Goal: Transaction & Acquisition: Download file/media

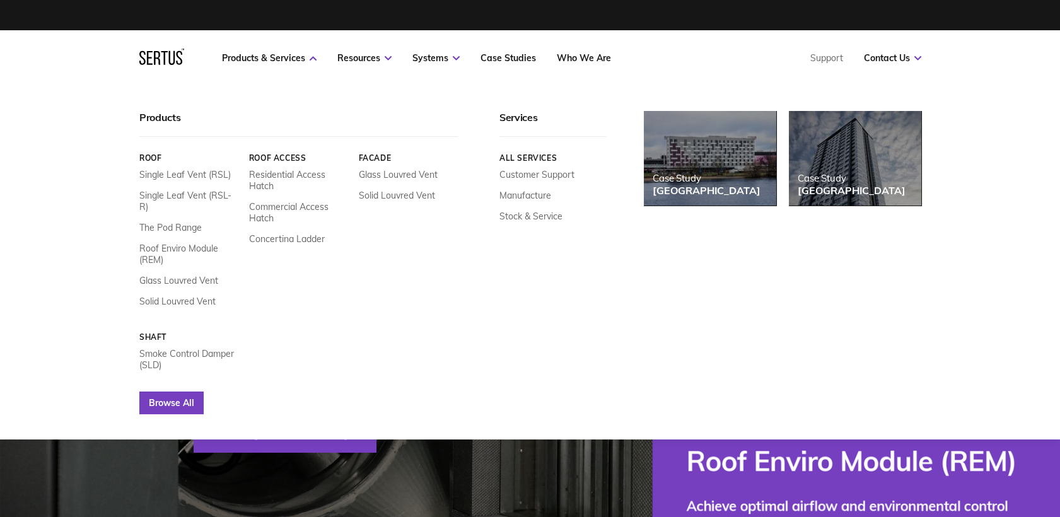
click at [169, 396] on link "Browse All" at bounding box center [171, 403] width 64 height 23
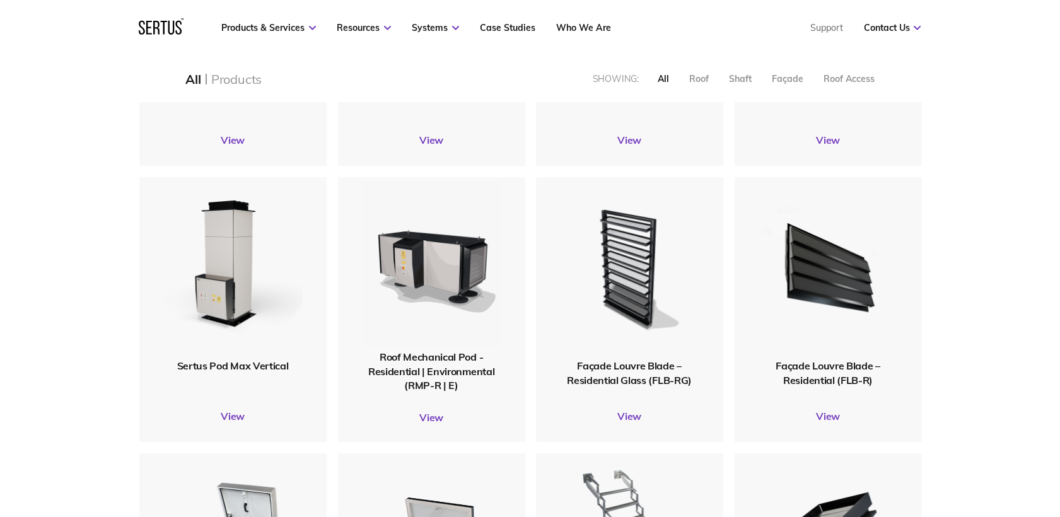
scroll to position [1401, 0]
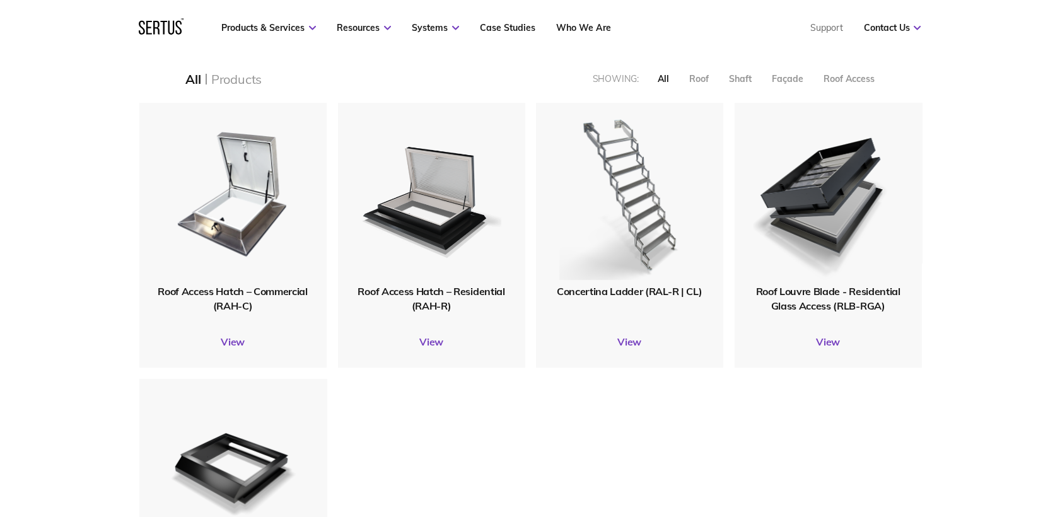
click at [807, 303] on span "Roof Louvre Blade - Residential Glass Access (RLB-RGA)" at bounding box center [827, 298] width 144 height 26
click at [821, 346] on link "View" at bounding box center [828, 341] width 187 height 13
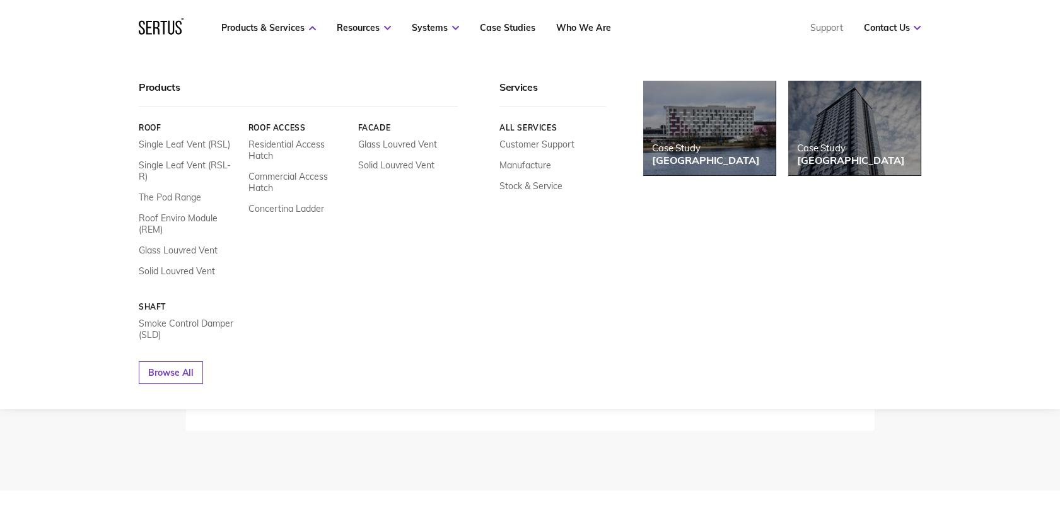
scroll to position [2802, 0]
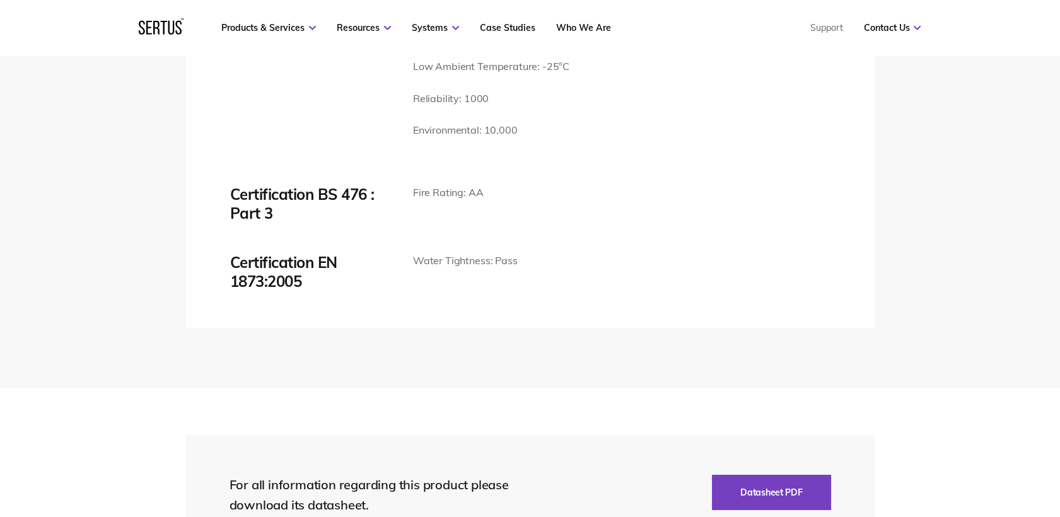
click at [1025, 476] on section "For all information regarding this product please download its datasheet. Datas…" at bounding box center [530, 494] width 1060 height 213
click at [765, 479] on button "Datasheet PDF" at bounding box center [771, 492] width 119 height 35
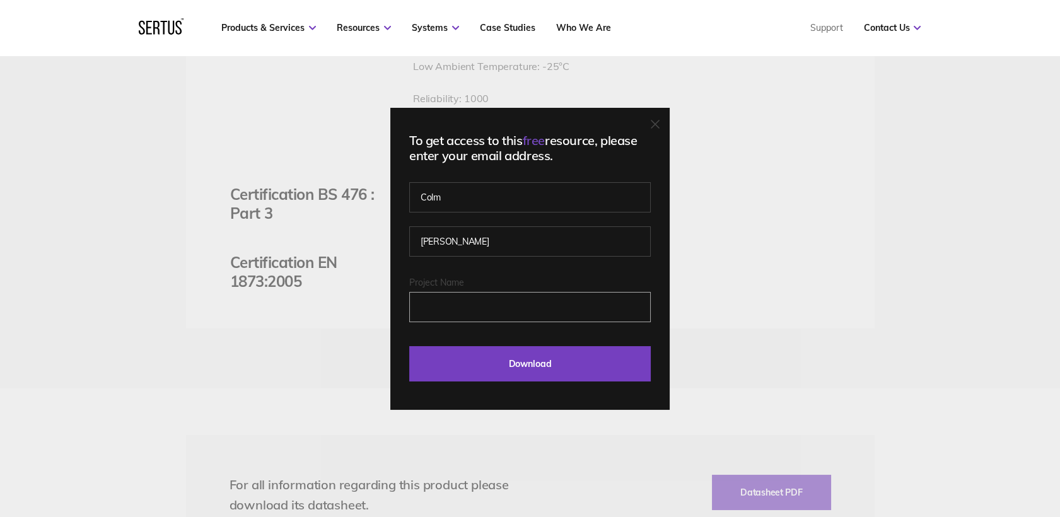
click at [485, 317] on input "Project Name" at bounding box center [529, 307] width 241 height 30
type input "[STREET_ADDRESS]"
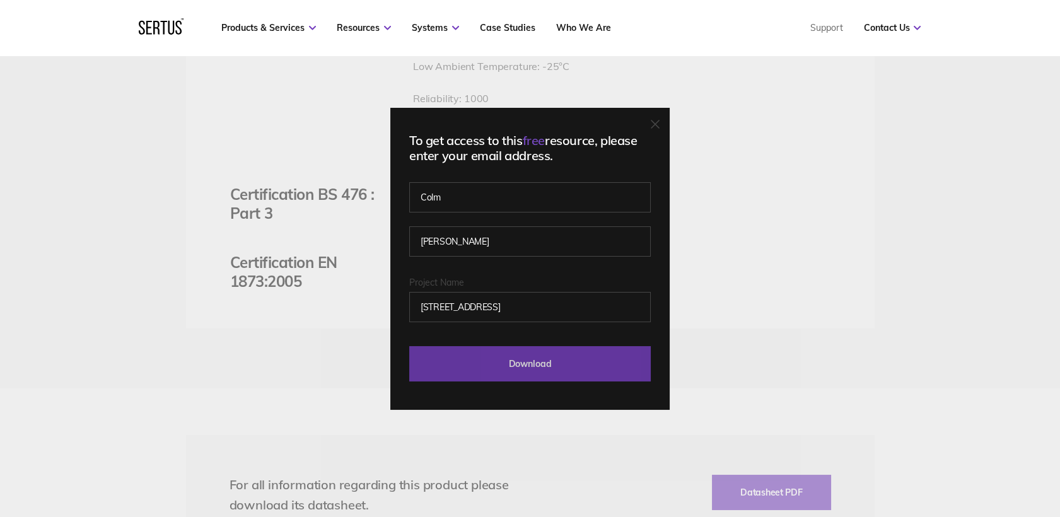
click at [504, 356] on input "Download" at bounding box center [529, 363] width 241 height 35
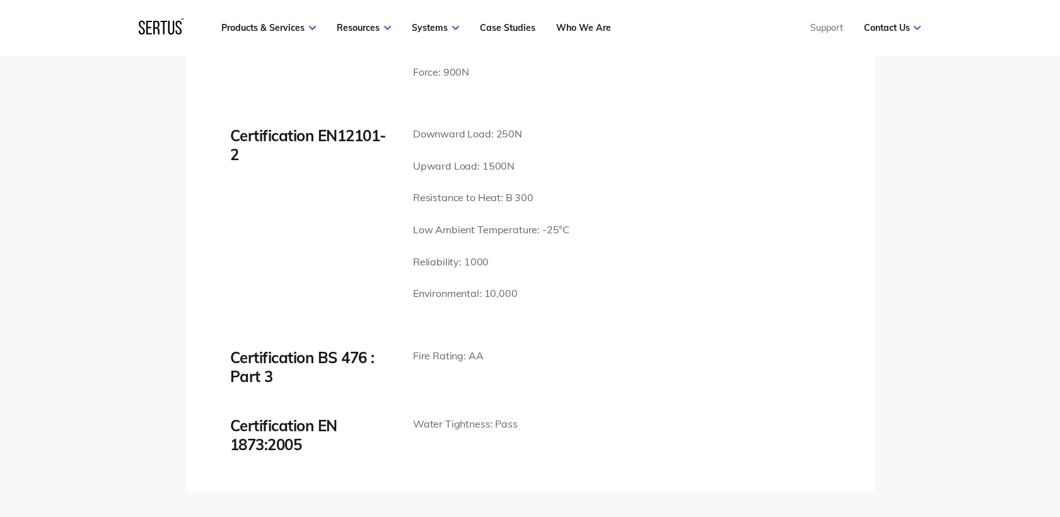
scroll to position [2451, 0]
